Goal: Information Seeking & Learning: Learn about a topic

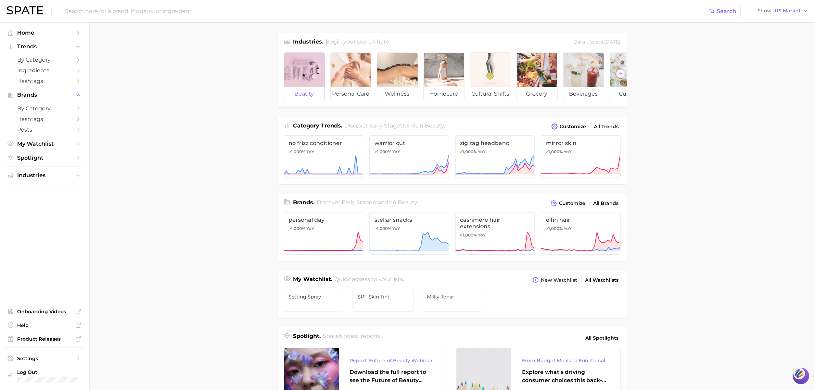
click at [294, 74] on div at bounding box center [304, 70] width 40 height 34
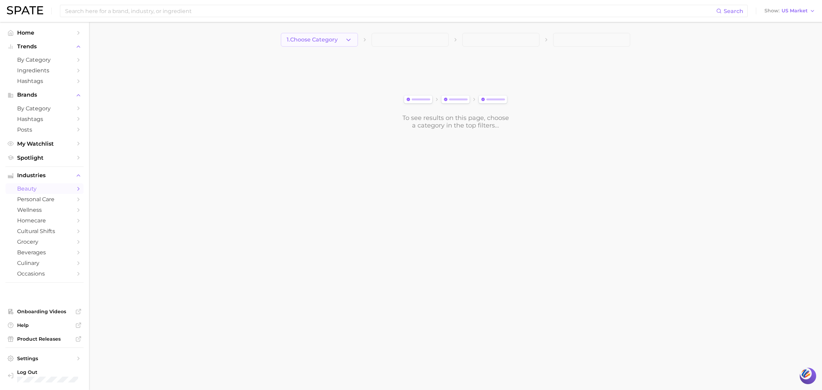
click at [323, 42] on span "1. Choose Category" at bounding box center [312, 40] width 51 height 6
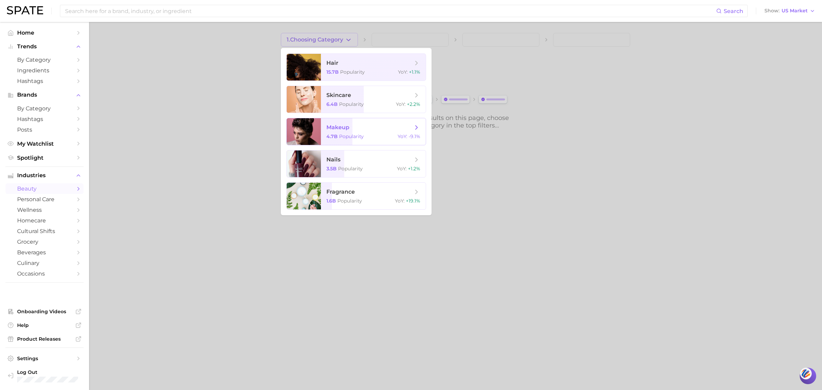
click at [313, 138] on div at bounding box center [304, 131] width 34 height 27
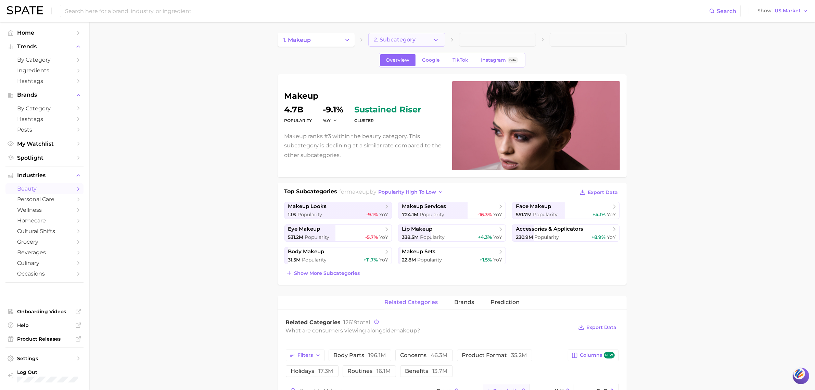
click at [391, 43] on span "2. Subcategory" at bounding box center [395, 40] width 42 height 6
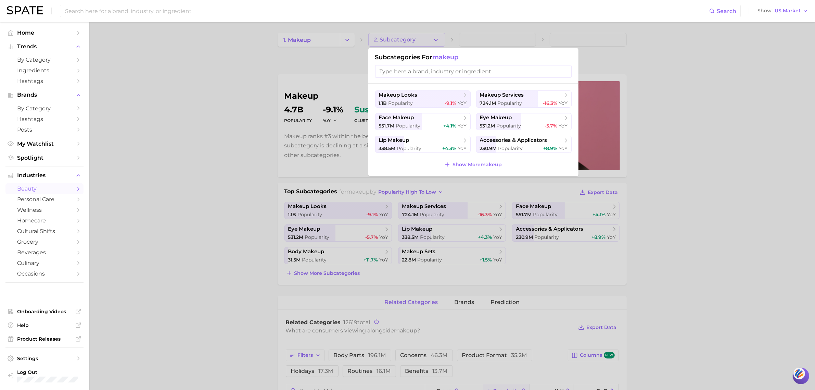
click at [408, 74] on input "search" at bounding box center [473, 71] width 197 height 13
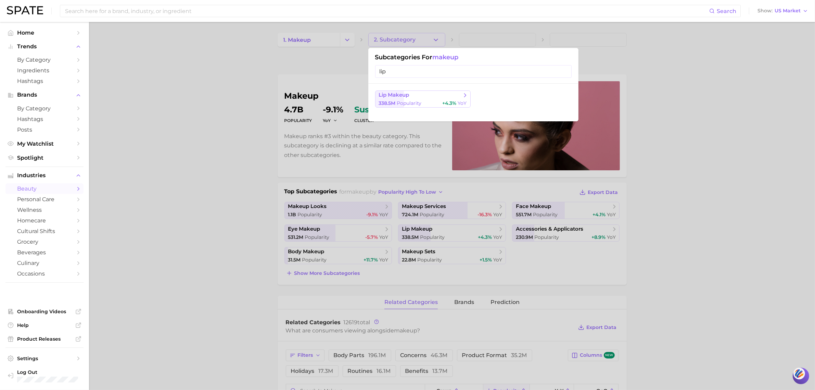
type input "lip"
click at [417, 96] on span "lip makeup" at bounding box center [420, 95] width 83 height 7
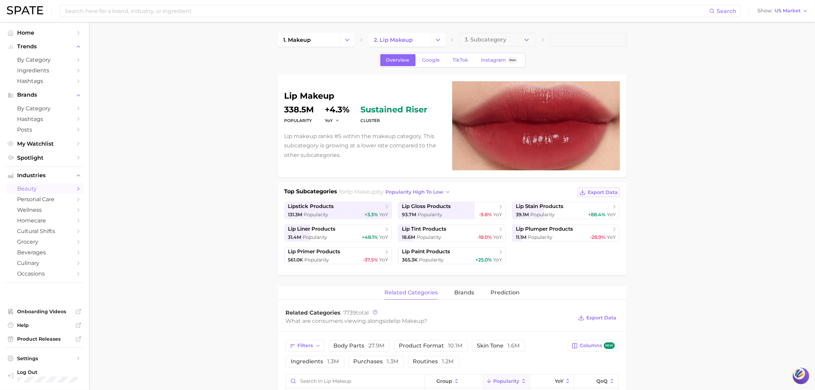
click at [596, 193] on span "Export Data" at bounding box center [603, 192] width 30 height 6
click at [439, 192] on span "popularity high to low" at bounding box center [415, 192] width 58 height 6
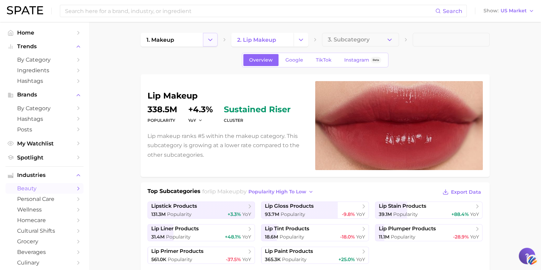
click at [209, 42] on icon "Change Category" at bounding box center [210, 39] width 7 height 7
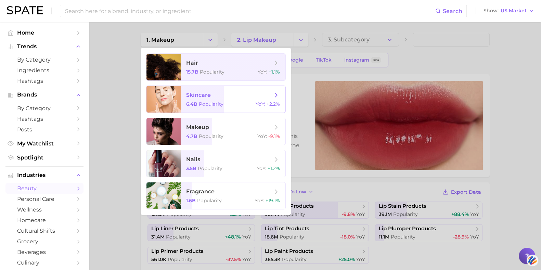
click at [199, 103] on span "Popularity" at bounding box center [211, 104] width 25 height 6
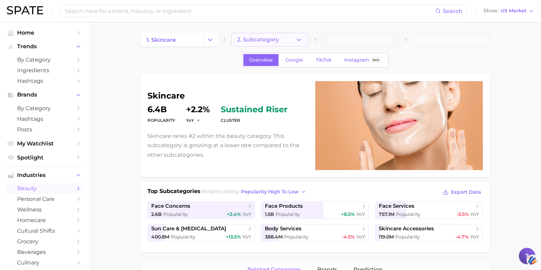
click at [245, 38] on span "2. Subcategory" at bounding box center [258, 40] width 42 height 6
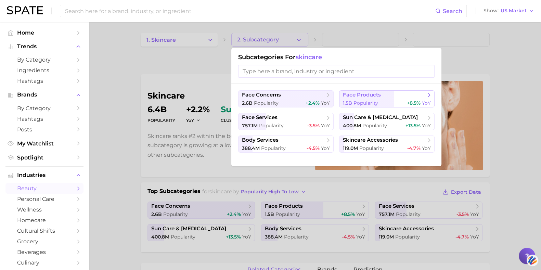
click at [368, 96] on span "face products" at bounding box center [362, 95] width 38 height 7
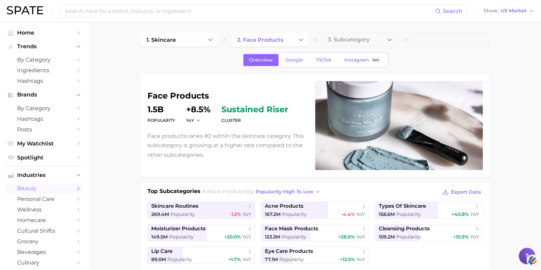
click at [348, 34] on button "3. Subcategory" at bounding box center [360, 40] width 77 height 14
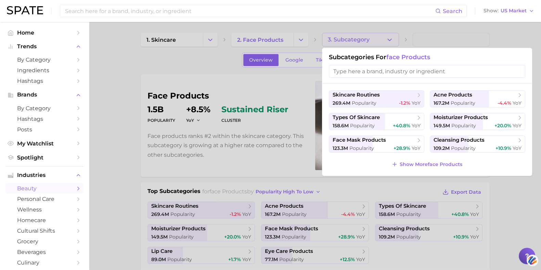
drag, startPoint x: 397, startPoint y: 71, endPoint x: 392, endPoint y: 74, distance: 5.9
click at [395, 72] on input "search" at bounding box center [427, 71] width 197 height 13
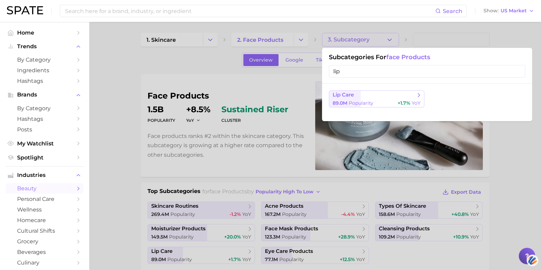
type input "lip"
click at [382, 94] on span "lip care" at bounding box center [374, 95] width 83 height 7
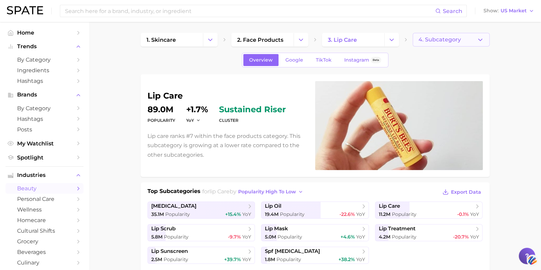
click at [438, 39] on span "4. Subcategory" at bounding box center [440, 40] width 42 height 6
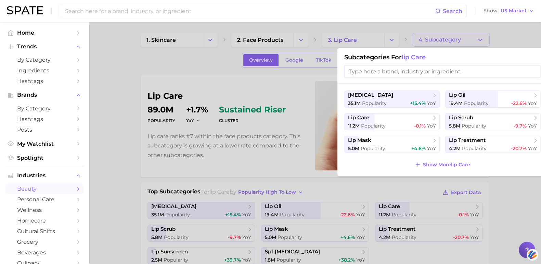
click at [142, 59] on div at bounding box center [270, 132] width 541 height 264
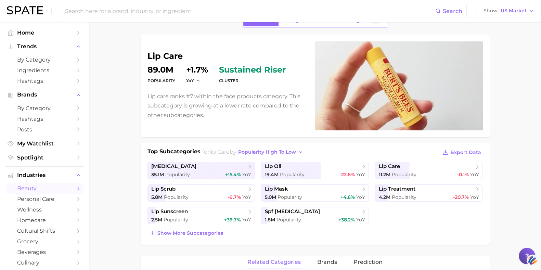
scroll to position [85, 0]
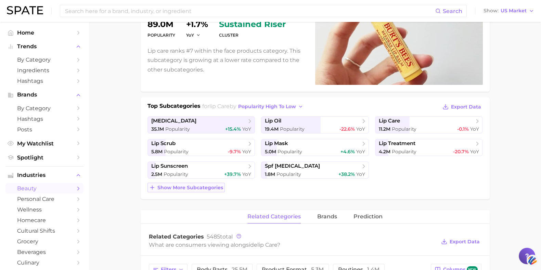
click at [205, 188] on span "Show more subcategories" at bounding box center [191, 188] width 66 height 6
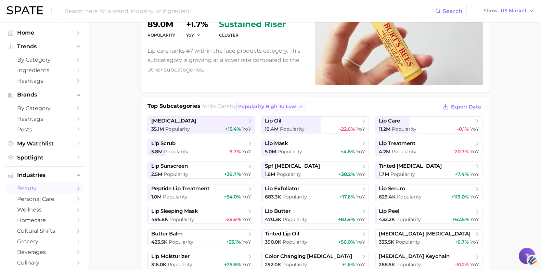
click at [272, 106] on span "popularity high to low" at bounding box center [267, 107] width 58 height 6
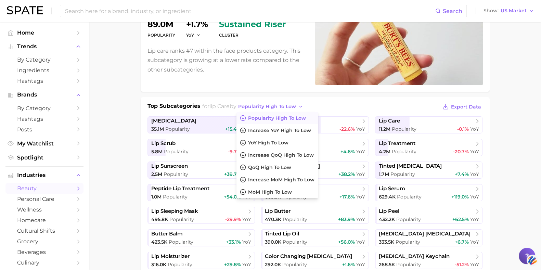
click at [321, 95] on div "lip care Popularity 89.0m YoY +1.7% cluster sustained riser Lip care ranks #7 w…" at bounding box center [315, 184] width 349 height 391
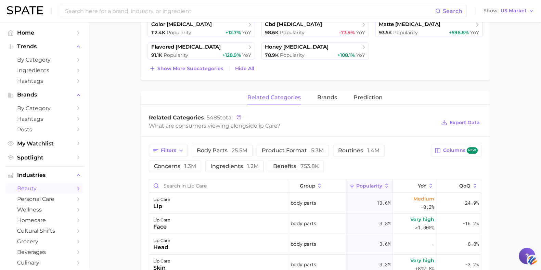
scroll to position [0, 0]
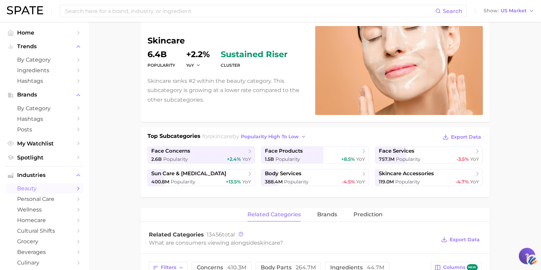
scroll to position [42, 0]
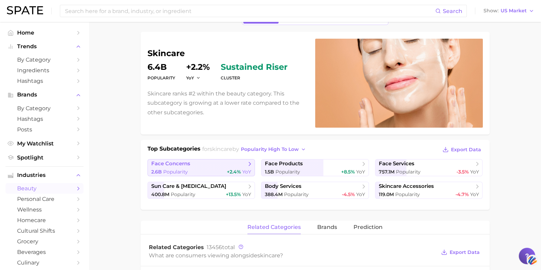
click at [216, 166] on span "face concerns" at bounding box center [198, 164] width 95 height 7
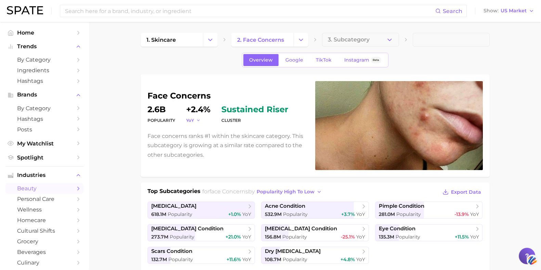
click at [195, 121] on button "YoY" at bounding box center [193, 120] width 15 height 6
click at [197, 106] on dd "+2.4%" at bounding box center [198, 109] width 24 height 8
click at [192, 114] on div "YoY +2.4%" at bounding box center [198, 114] width 24 height 19
click at [192, 116] on div "YoY +2.4%" at bounding box center [198, 114] width 24 height 19
click at [192, 118] on span "YoY" at bounding box center [190, 120] width 8 height 6
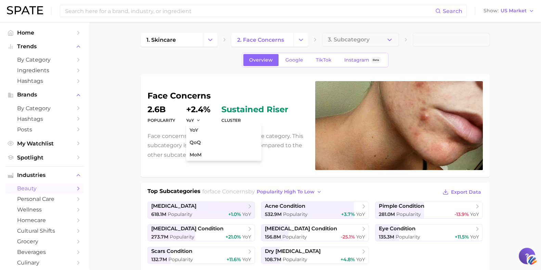
click at [197, 111] on dd "+2.4%" at bounding box center [198, 109] width 24 height 8
click at [145, 106] on div "face concerns Popularity 2.6b YoY +2.4% cluster sustained riser Face concerns r…" at bounding box center [315, 125] width 349 height 103
click at [41, 119] on span "Hashtags" at bounding box center [44, 119] width 55 height 7
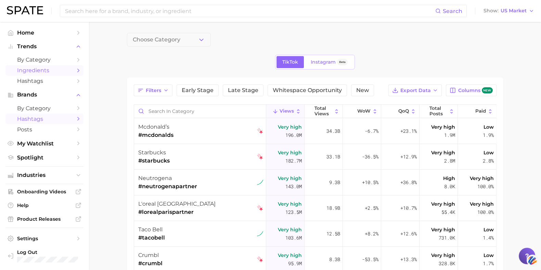
click at [29, 70] on span "Ingredients" at bounding box center [44, 70] width 55 height 7
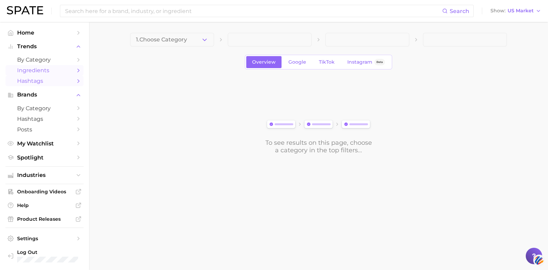
click at [39, 81] on span "Hashtags" at bounding box center [44, 81] width 55 height 7
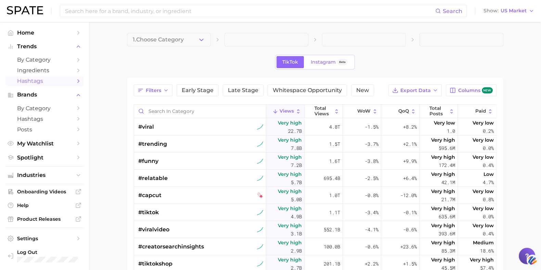
drag, startPoint x: 178, startPoint y: 36, endPoint x: 176, endPoint y: 41, distance: 5.9
click at [178, 36] on button "1. Choose Category" at bounding box center [169, 40] width 84 height 14
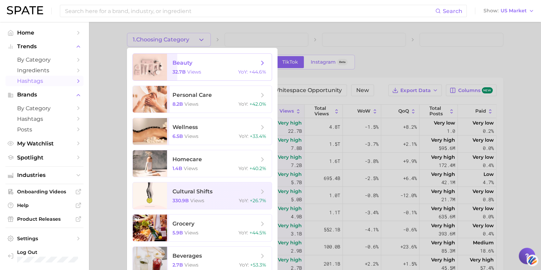
click at [179, 67] on span "beauty 32.7b views YoY : +44.6%" at bounding box center [219, 67] width 105 height 27
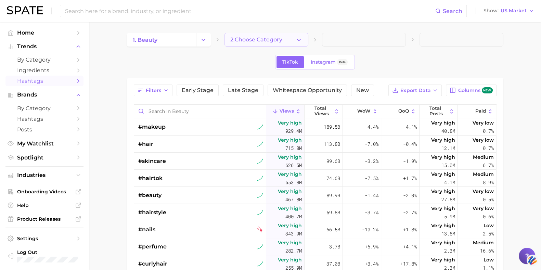
click at [250, 38] on span "2. Choose Category" at bounding box center [256, 40] width 52 height 6
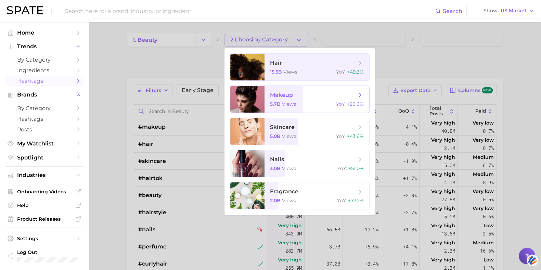
click at [241, 109] on div at bounding box center [247, 99] width 34 height 27
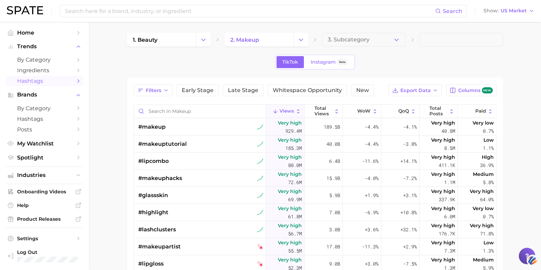
click at [329, 38] on span "3. Subcategory" at bounding box center [349, 40] width 42 height 6
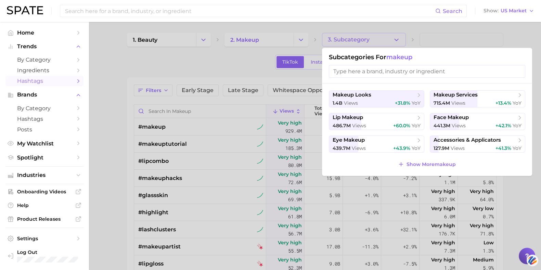
click at [356, 73] on input "search" at bounding box center [427, 71] width 197 height 13
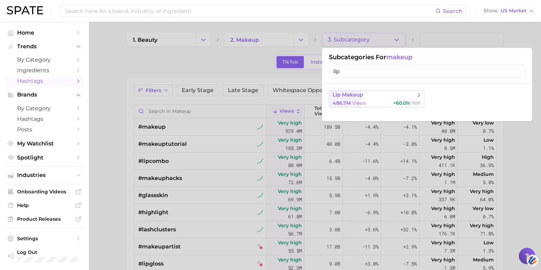
type input "lip"
click at [381, 103] on div "486.7m views +60.0% YoY" at bounding box center [377, 103] width 88 height 7
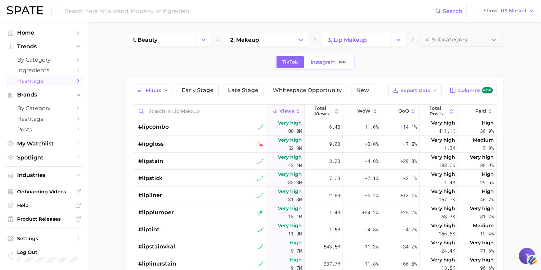
click at [116, 155] on main "1. beauty 2. makeup 3. lip makeup 4. Subcategory TikTok Instagram Beta Filters …" at bounding box center [315, 219] width 452 height 394
click at [187, 35] on link "1. beauty" at bounding box center [161, 40] width 69 height 14
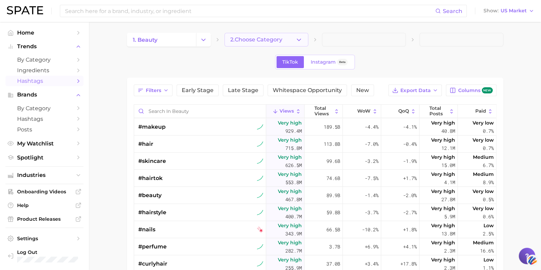
click at [247, 42] on span "2. Choose Category" at bounding box center [256, 40] width 52 height 6
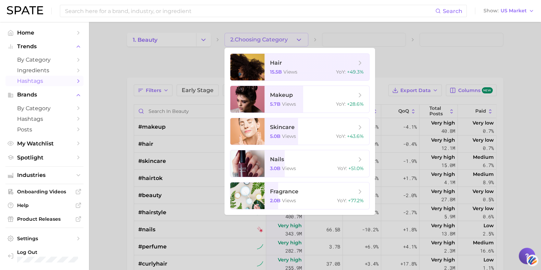
click at [163, 42] on div at bounding box center [270, 135] width 541 height 270
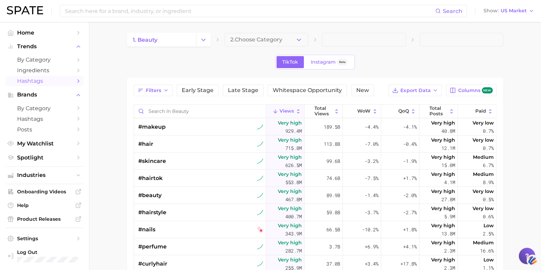
click at [163, 42] on link "1. beauty" at bounding box center [161, 40] width 69 height 14
click at [175, 44] on link "1. beauty" at bounding box center [161, 40] width 69 height 14
click at [173, 14] on input at bounding box center [249, 11] width 371 height 12
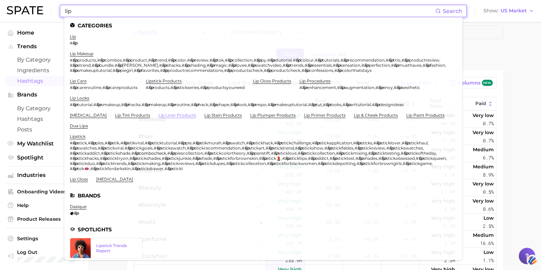
scroll to position [22, 0]
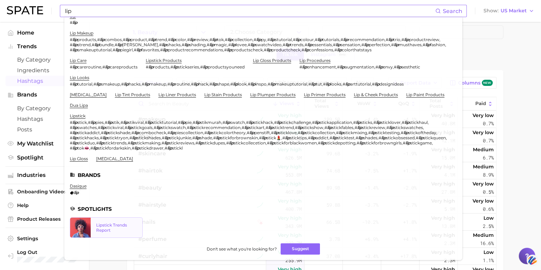
click at [121, 233] on div "Lipstick Trends Report" at bounding box center [116, 228] width 41 height 10
click at [114, 13] on input "lip" at bounding box center [249, 11] width 371 height 12
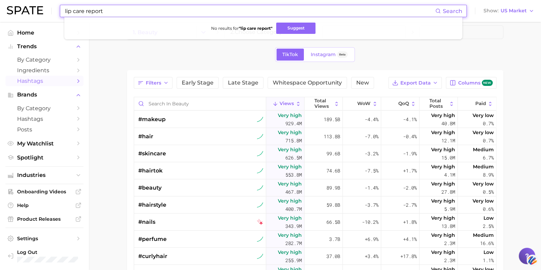
click at [98, 13] on input "lip care report" at bounding box center [249, 11] width 371 height 12
type input "lip"
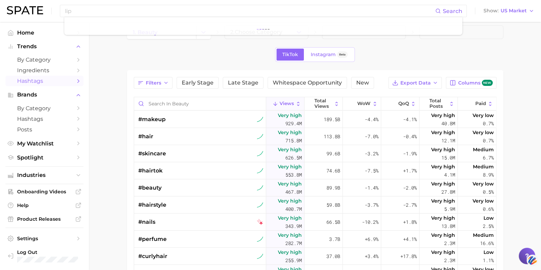
click at [119, 86] on main "1. beauty 2. Choose Category TikTok Instagram Beta Filters Early Stage Late Sta…" at bounding box center [315, 211] width 452 height 394
click at [45, 178] on span "Industries" at bounding box center [44, 175] width 55 height 6
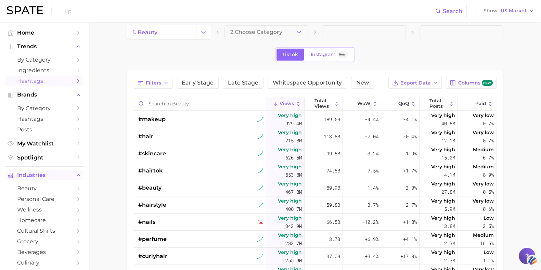
scroll to position [24, 0]
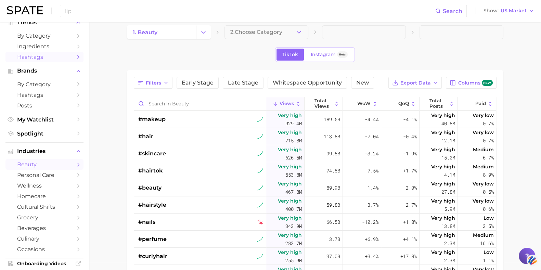
click at [75, 166] on icon "Sidebar" at bounding box center [78, 165] width 6 height 6
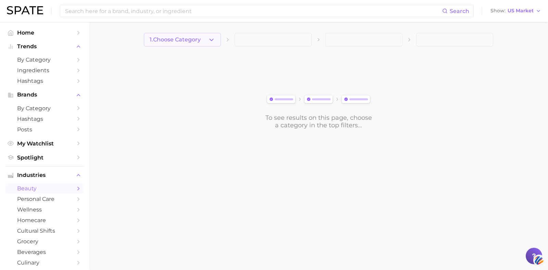
click at [207, 42] on button "1. Choose Category" at bounding box center [182, 40] width 77 height 14
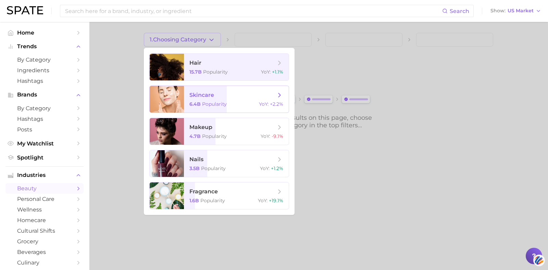
click at [206, 93] on span "skincare" at bounding box center [201, 95] width 25 height 7
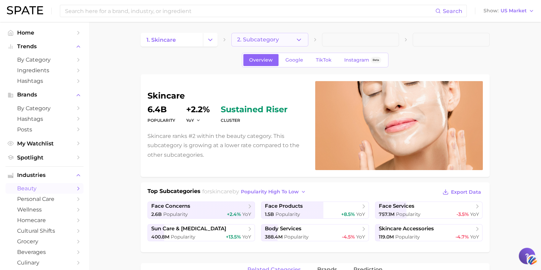
click at [270, 37] on span "2. Subcategory" at bounding box center [258, 40] width 42 height 6
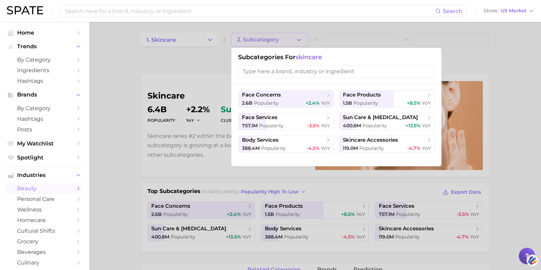
click at [287, 74] on input "search" at bounding box center [336, 71] width 197 height 13
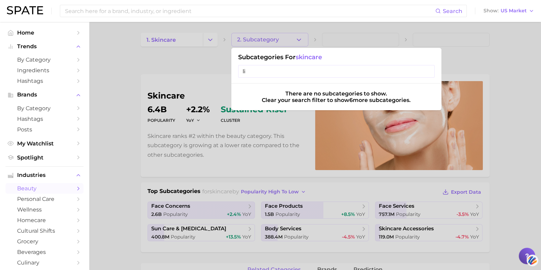
type input "l"
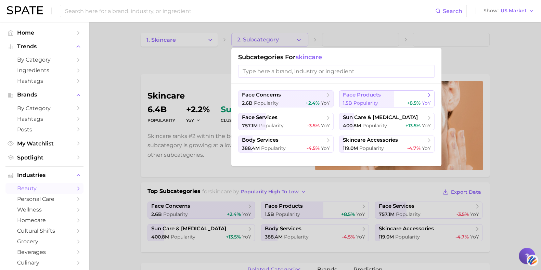
click at [368, 97] on span "face products" at bounding box center [362, 95] width 38 height 7
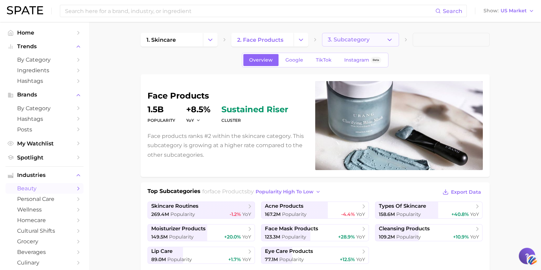
click at [343, 40] on span "3. Subcategory" at bounding box center [349, 40] width 42 height 6
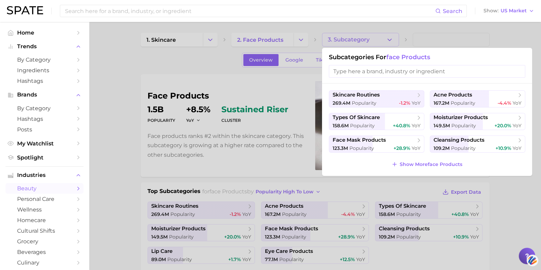
click at [346, 74] on input "search" at bounding box center [427, 71] width 197 height 13
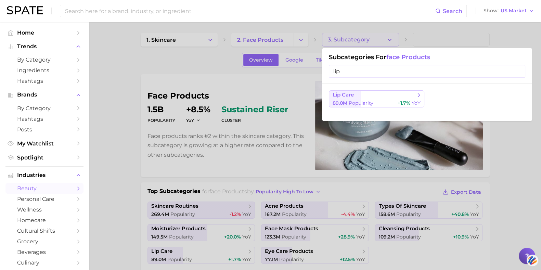
type input "lip"
click at [352, 98] on span "lip care" at bounding box center [343, 95] width 21 height 7
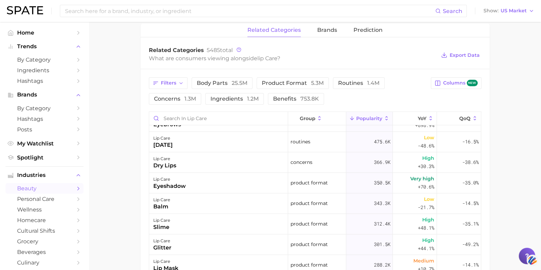
scroll to position [200, 0]
click at [372, 27] on span "Prediction" at bounding box center [368, 30] width 29 height 6
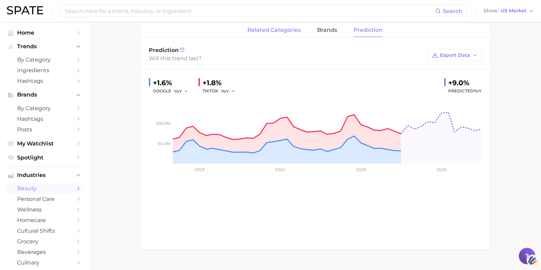
click at [278, 30] on span "related categories" at bounding box center [274, 30] width 53 height 6
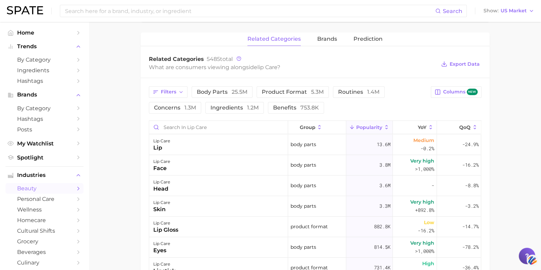
scroll to position [259, 0]
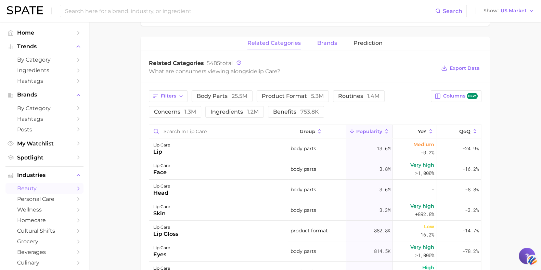
click at [329, 45] on span "brands" at bounding box center [327, 43] width 20 height 6
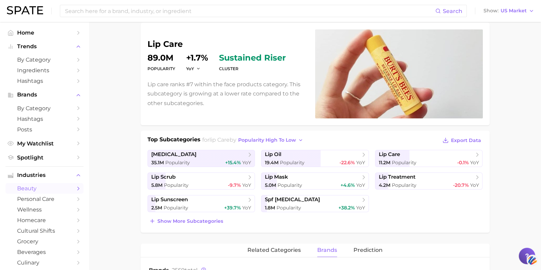
scroll to position [0, 0]
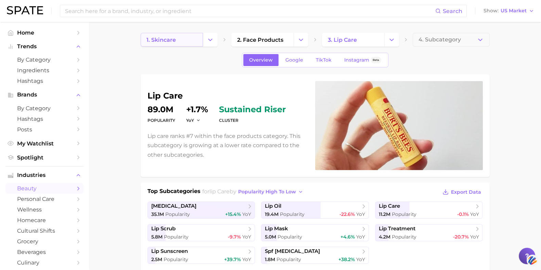
click at [183, 40] on link "1. skincare" at bounding box center [172, 40] width 62 height 14
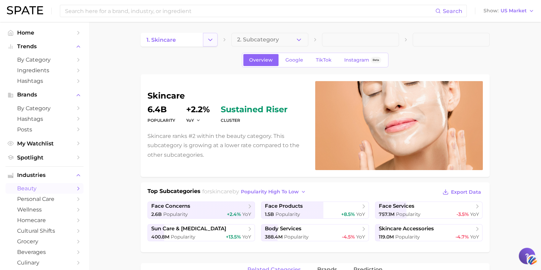
click at [210, 35] on button "Change Category" at bounding box center [210, 40] width 15 height 14
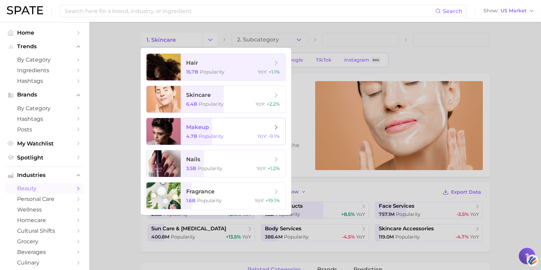
click at [189, 133] on span "makeup 4.7b Popularity YoY : -9.1%" at bounding box center [233, 131] width 105 height 27
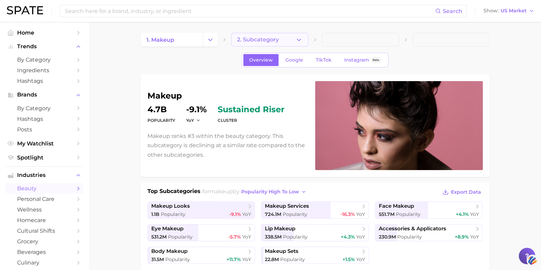
click at [274, 37] on span "2. Subcategory" at bounding box center [258, 40] width 42 height 6
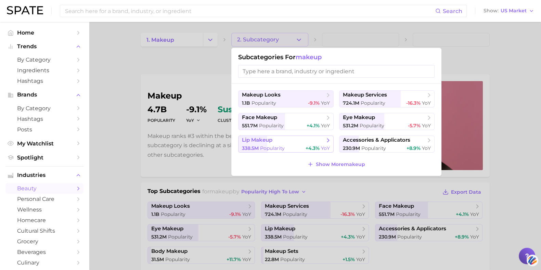
click at [270, 145] on button "lip makeup 338.5m Popularity +4.3% YoY" at bounding box center [286, 144] width 96 height 17
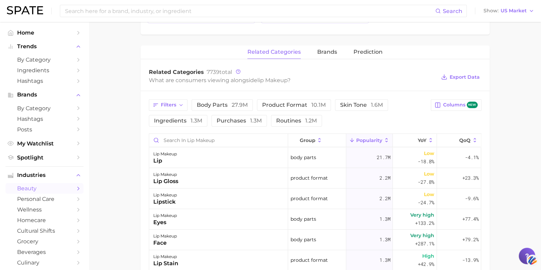
scroll to position [240, 0]
click at [330, 55] on button "brands" at bounding box center [327, 52] width 20 height 13
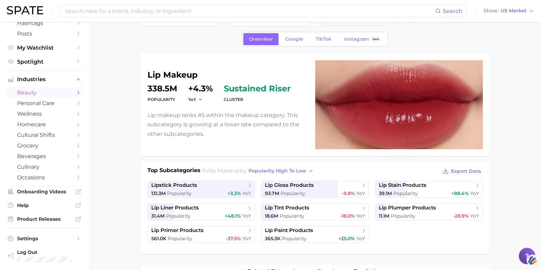
scroll to position [0, 0]
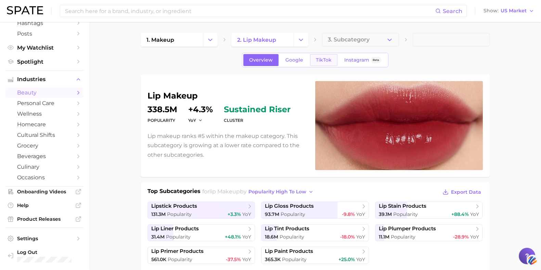
click at [330, 58] on span "TikTok" at bounding box center [324, 60] width 16 height 6
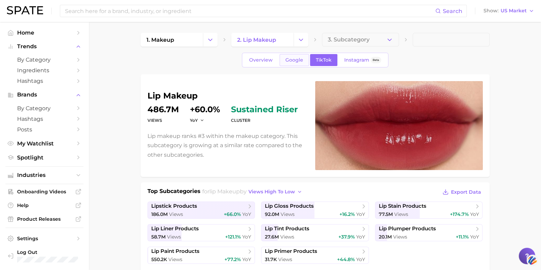
click at [296, 60] on span "Google" at bounding box center [295, 60] width 18 height 6
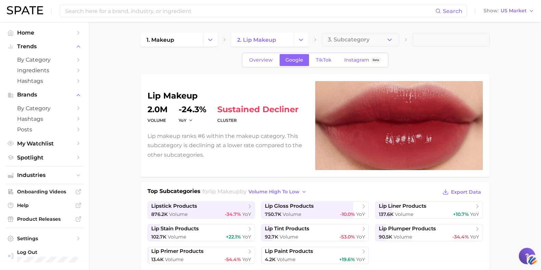
drag, startPoint x: 336, startPoint y: 50, endPoint x: 337, endPoint y: 66, distance: 16.1
click at [330, 58] on span "TikTok" at bounding box center [324, 60] width 16 height 6
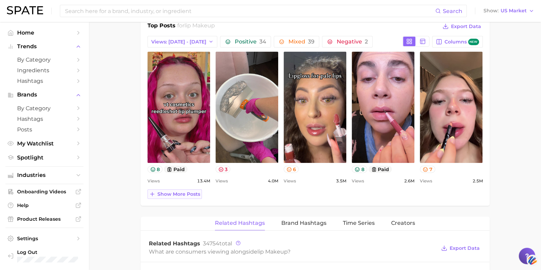
click at [178, 196] on button "Show more posts" at bounding box center [175, 194] width 54 height 10
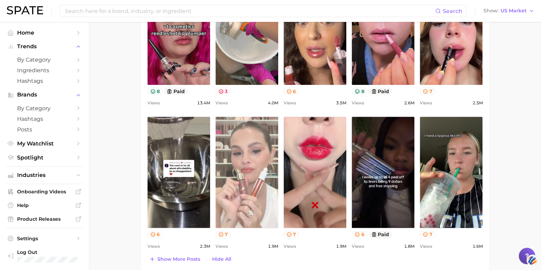
click at [254, 157] on link "view post on TikTok" at bounding box center [247, 172] width 63 height 111
